Goal: Task Accomplishment & Management: Use online tool/utility

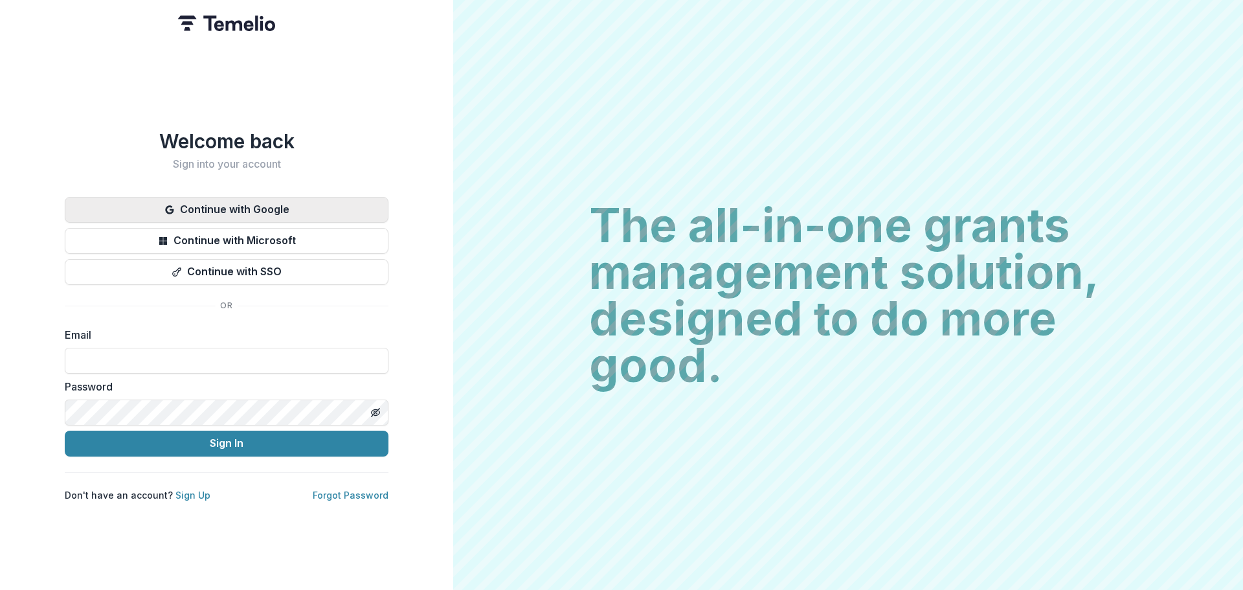
click at [265, 199] on button "Continue with Google" at bounding box center [227, 210] width 324 height 26
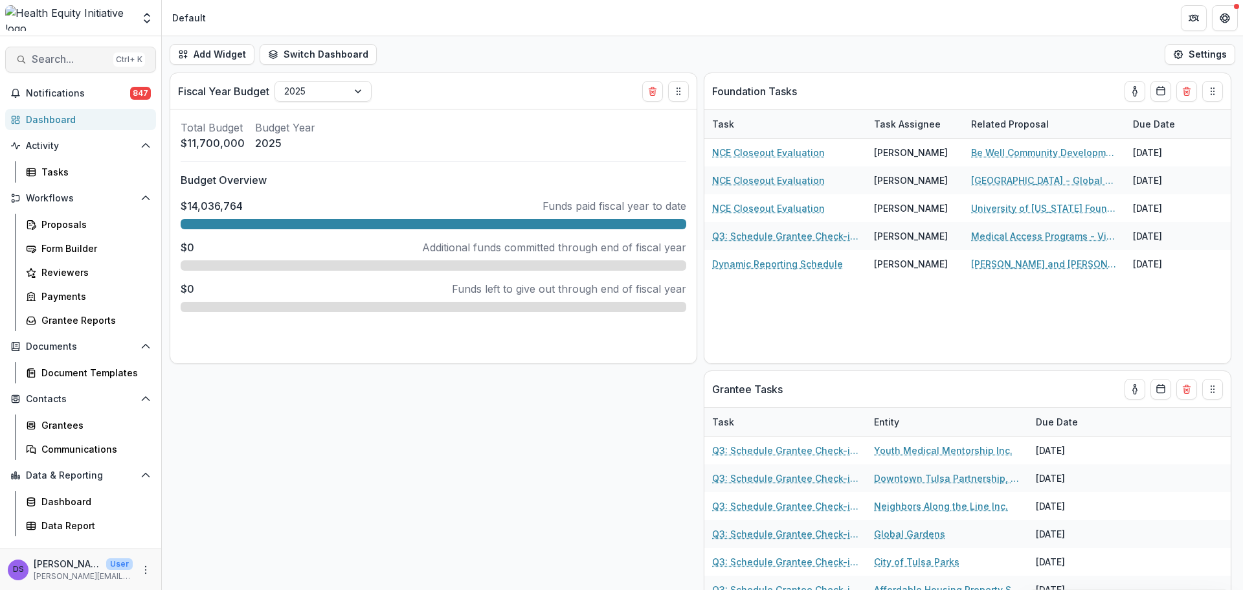
click at [71, 53] on span "Search..." at bounding box center [70, 59] width 76 height 12
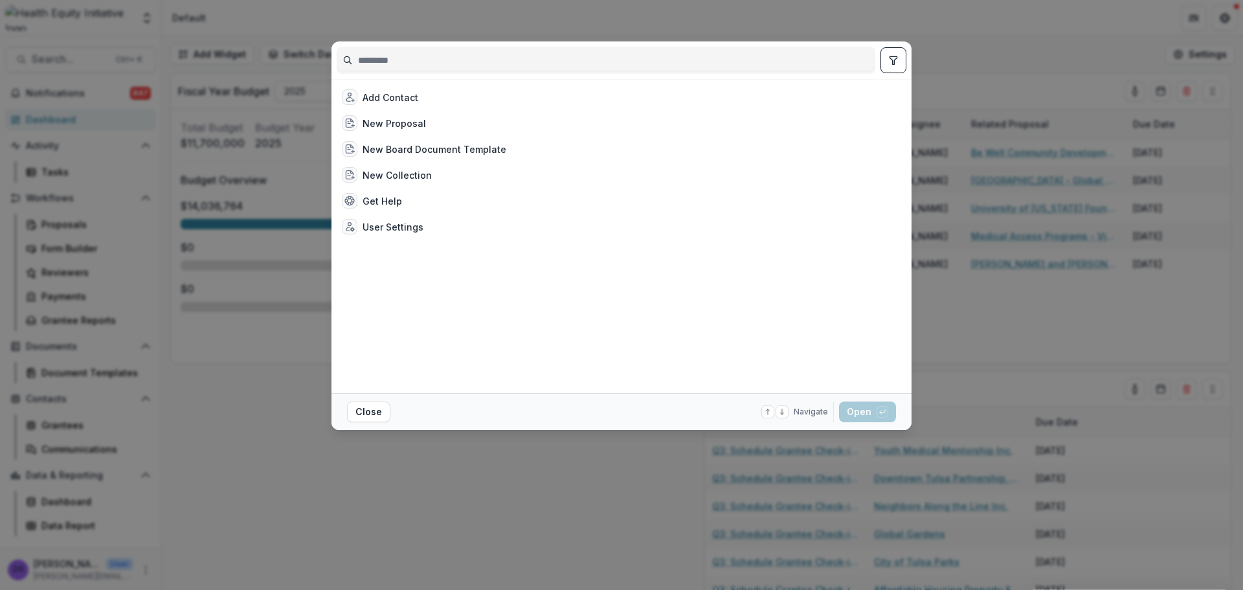
click at [420, 60] on input at bounding box center [605, 60] width 537 height 21
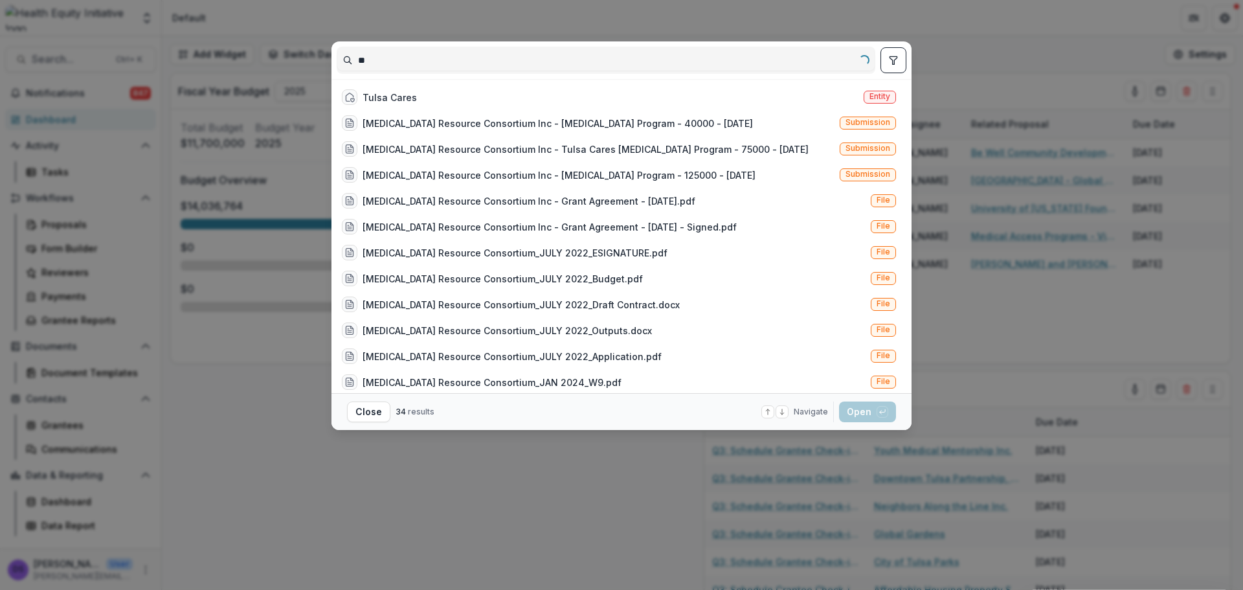
type input "*"
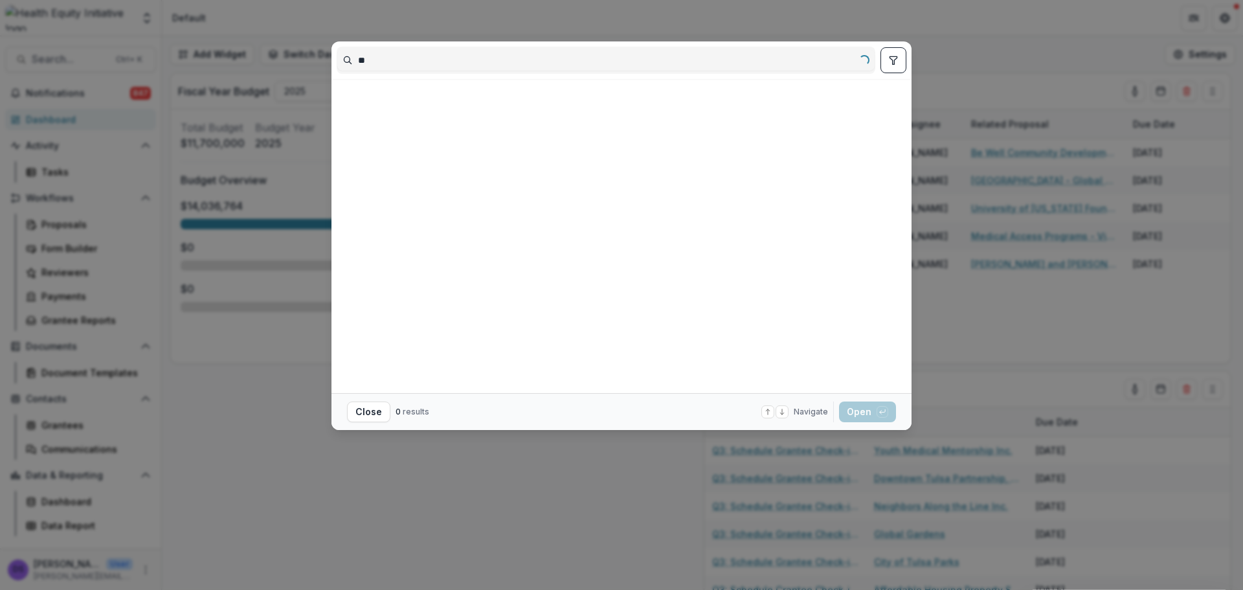
type input "*"
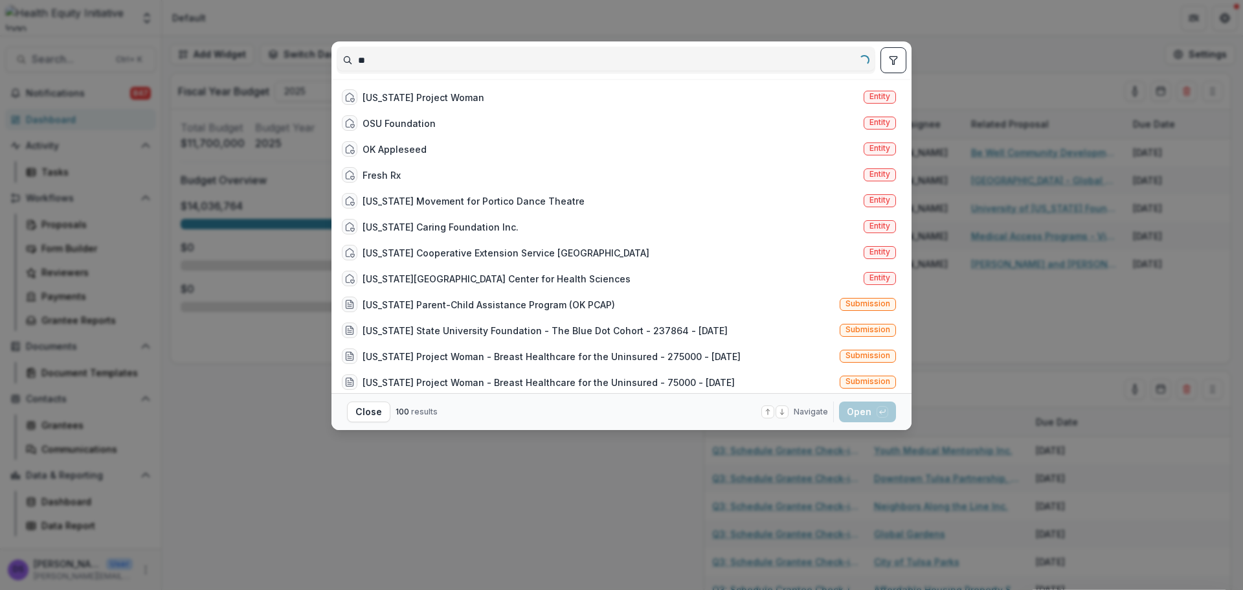
type input "*"
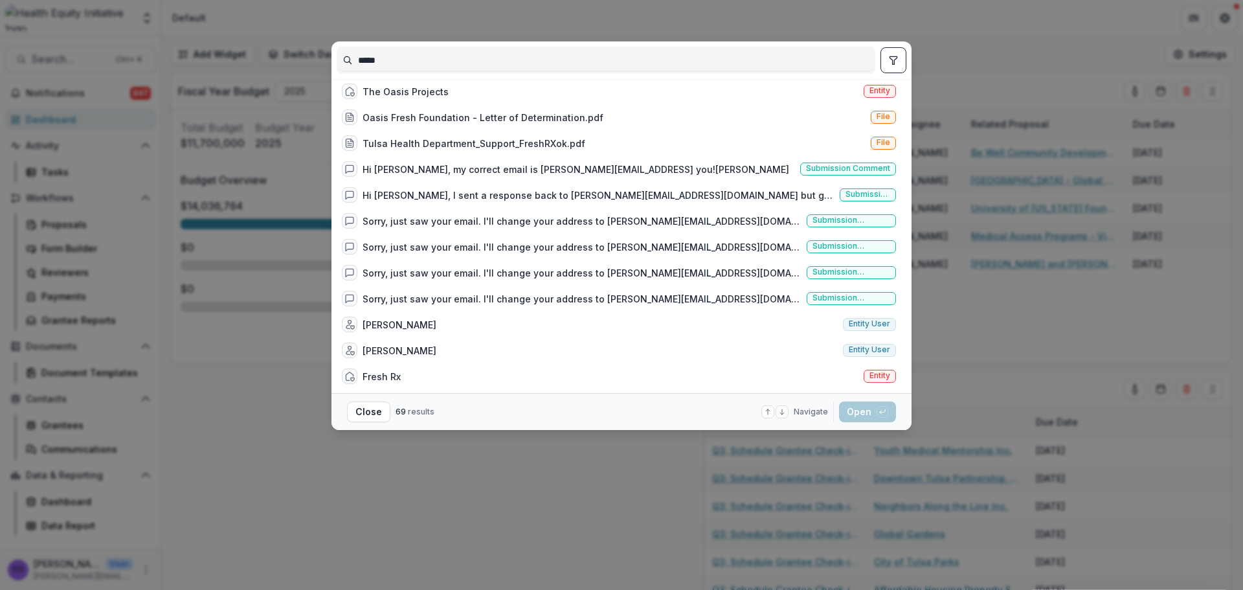
scroll to position [1483, 0]
type input "*****"
click at [395, 371] on div "Fresh Rx" at bounding box center [381, 375] width 38 height 14
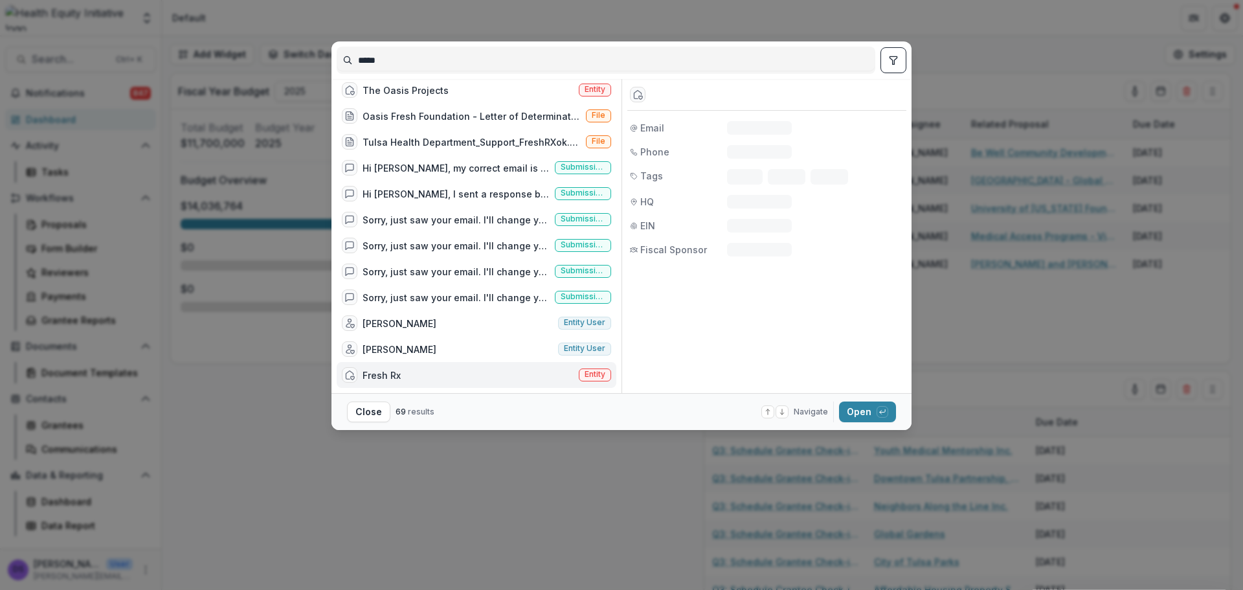
scroll to position [1472, 0]
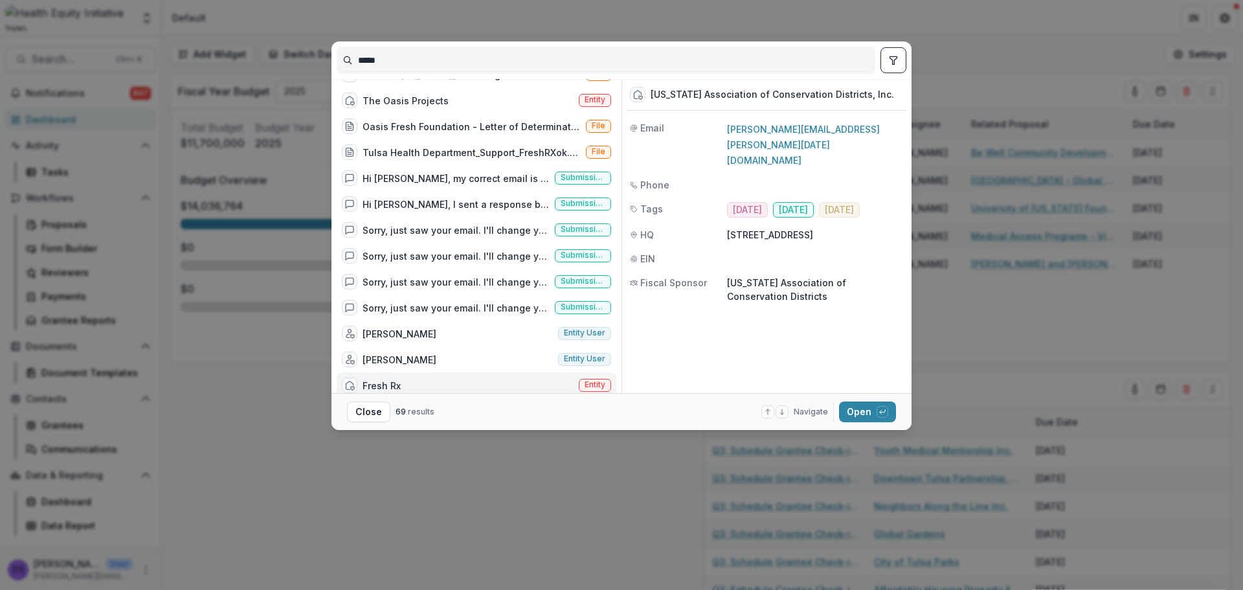
click at [431, 388] on div "Fresh Rx Entity" at bounding box center [477, 385] width 280 height 26
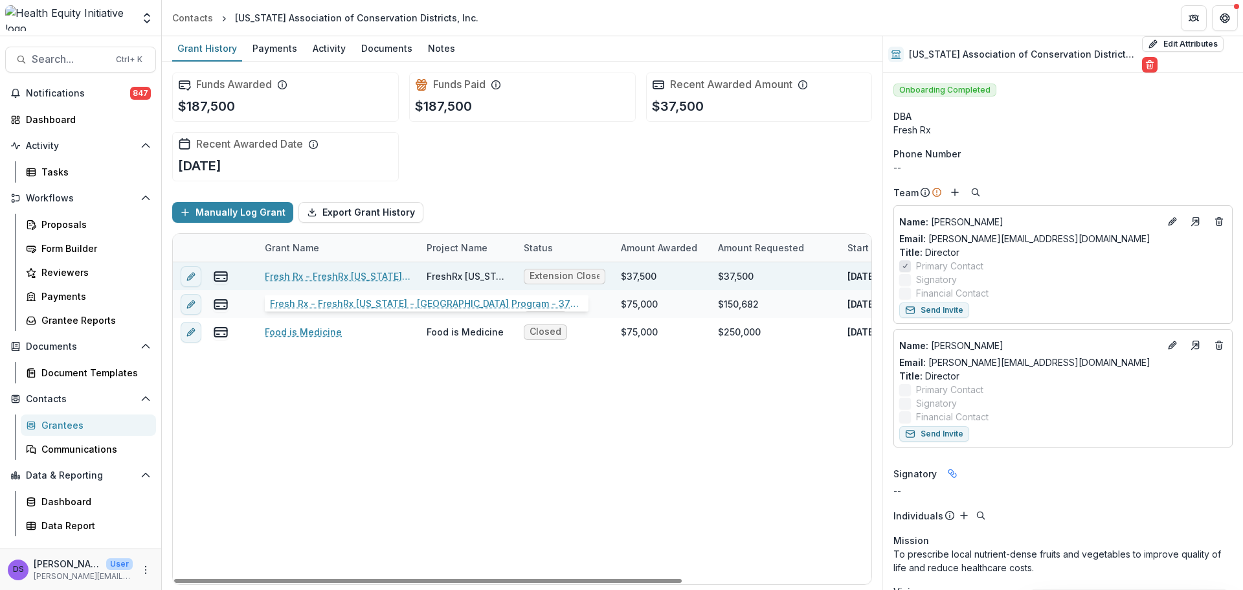
click at [324, 274] on link "Fresh Rx - FreshRx [US_STATE] - [GEOGRAPHIC_DATA] Program - 37500 - [DATE]" at bounding box center [338, 276] width 146 height 14
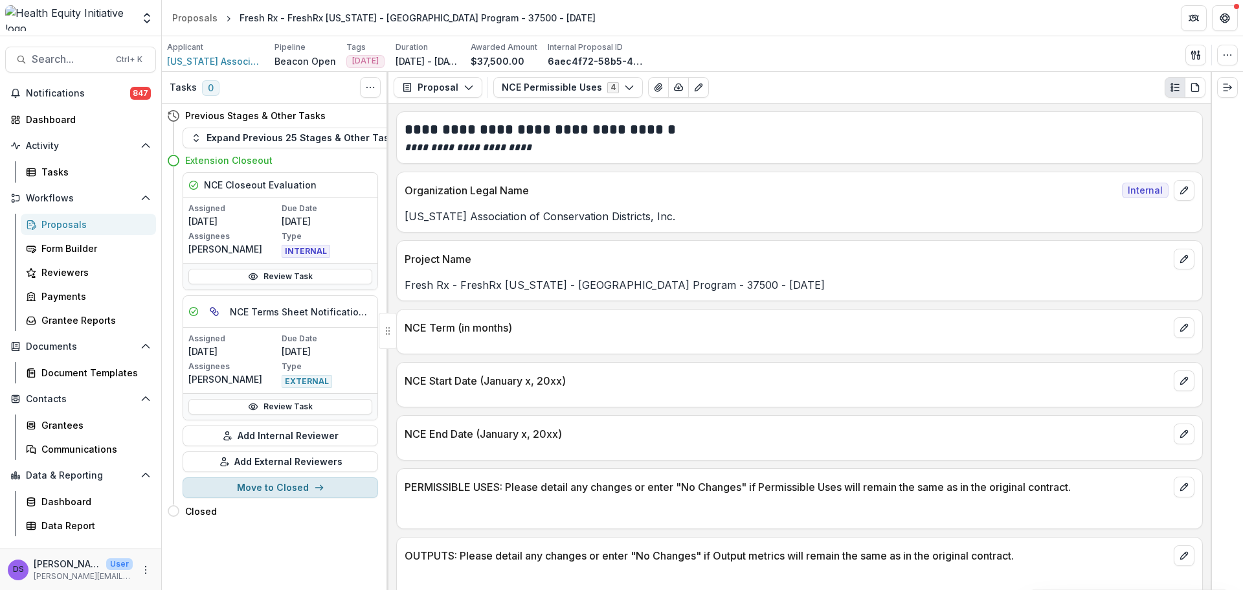
click at [290, 489] on button "Move to Closed" at bounding box center [279, 487] width 195 height 21
select select "******"
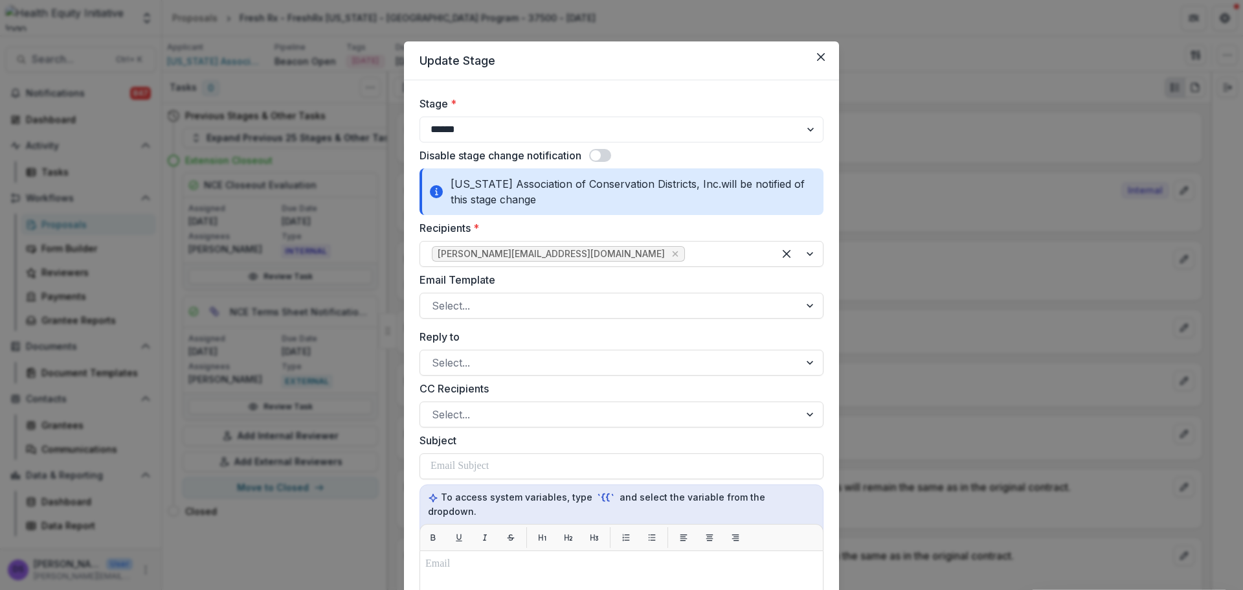
click at [597, 151] on span at bounding box center [595, 155] width 10 height 10
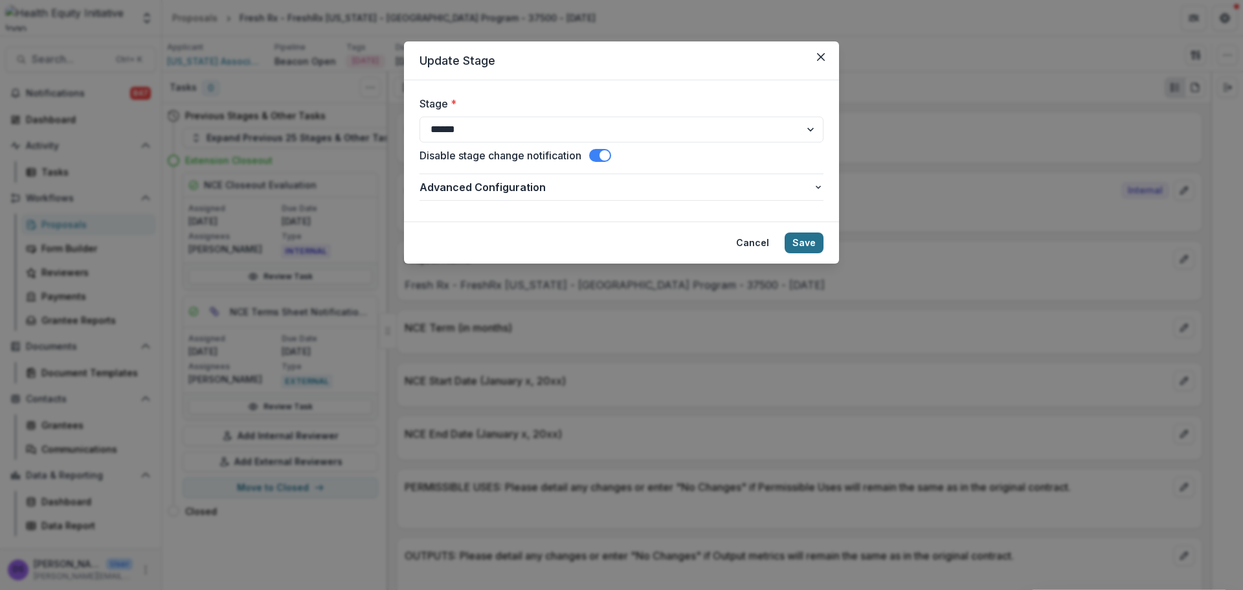
click at [791, 245] on button "Save" at bounding box center [803, 242] width 39 height 21
